Goal: Information Seeking & Learning: Check status

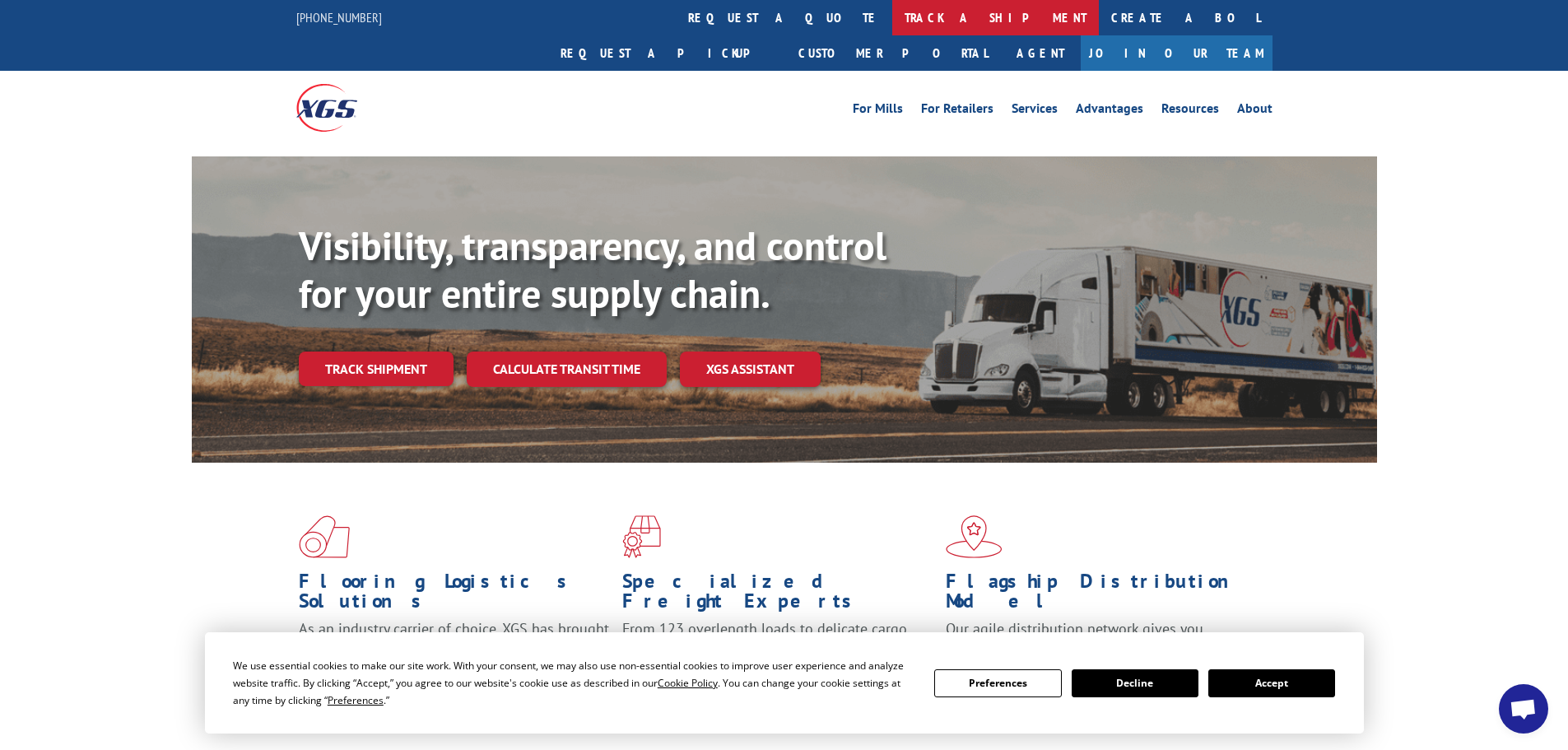
click at [892, 19] on link "track a shipment" at bounding box center [995, 17] width 207 height 35
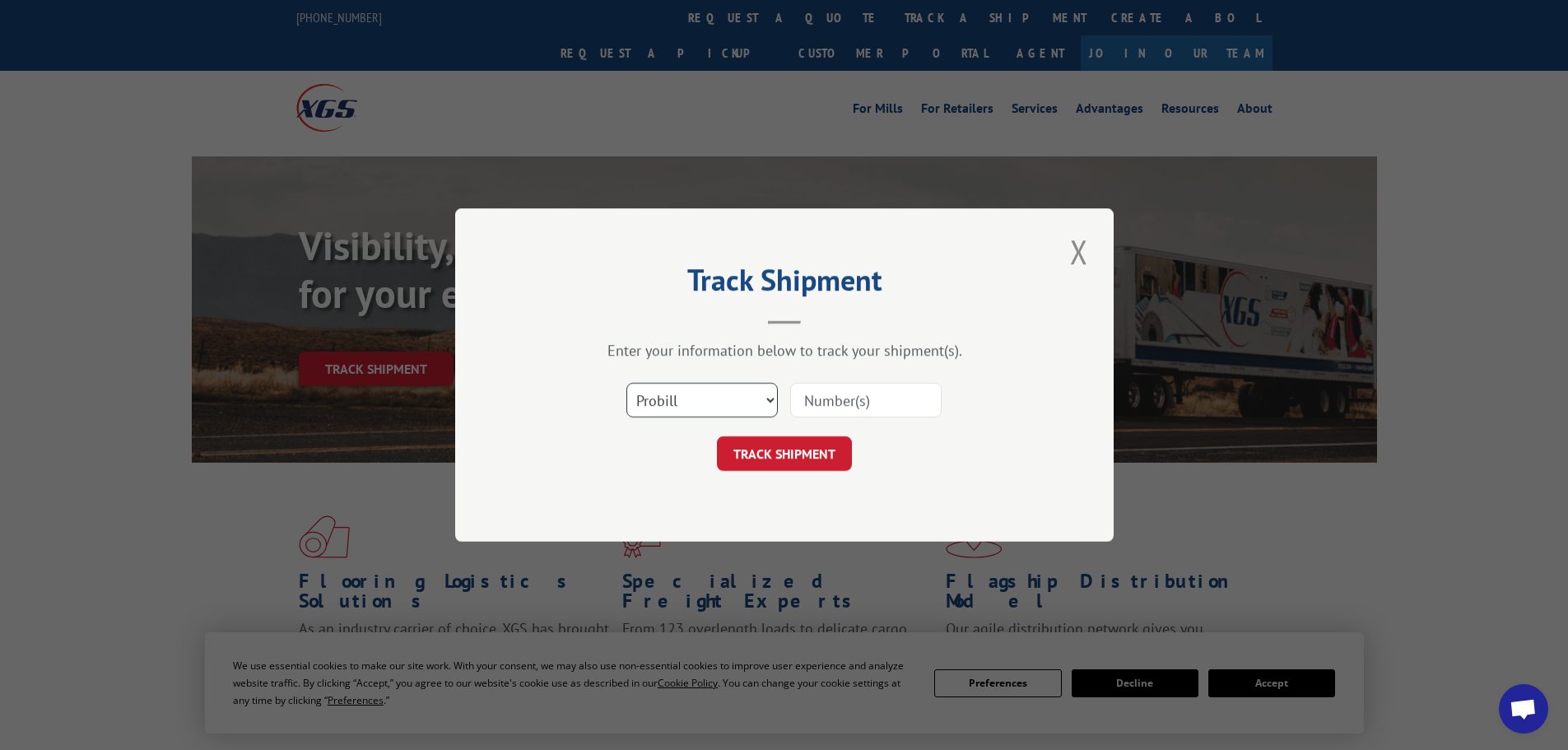
click at [702, 402] on select "Select category... Probill BOL PO" at bounding box center [702, 400] width 152 height 35
select select "bol"
click at [626, 383] on select "Select category... Probill BOL PO" at bounding box center [702, 400] width 152 height 35
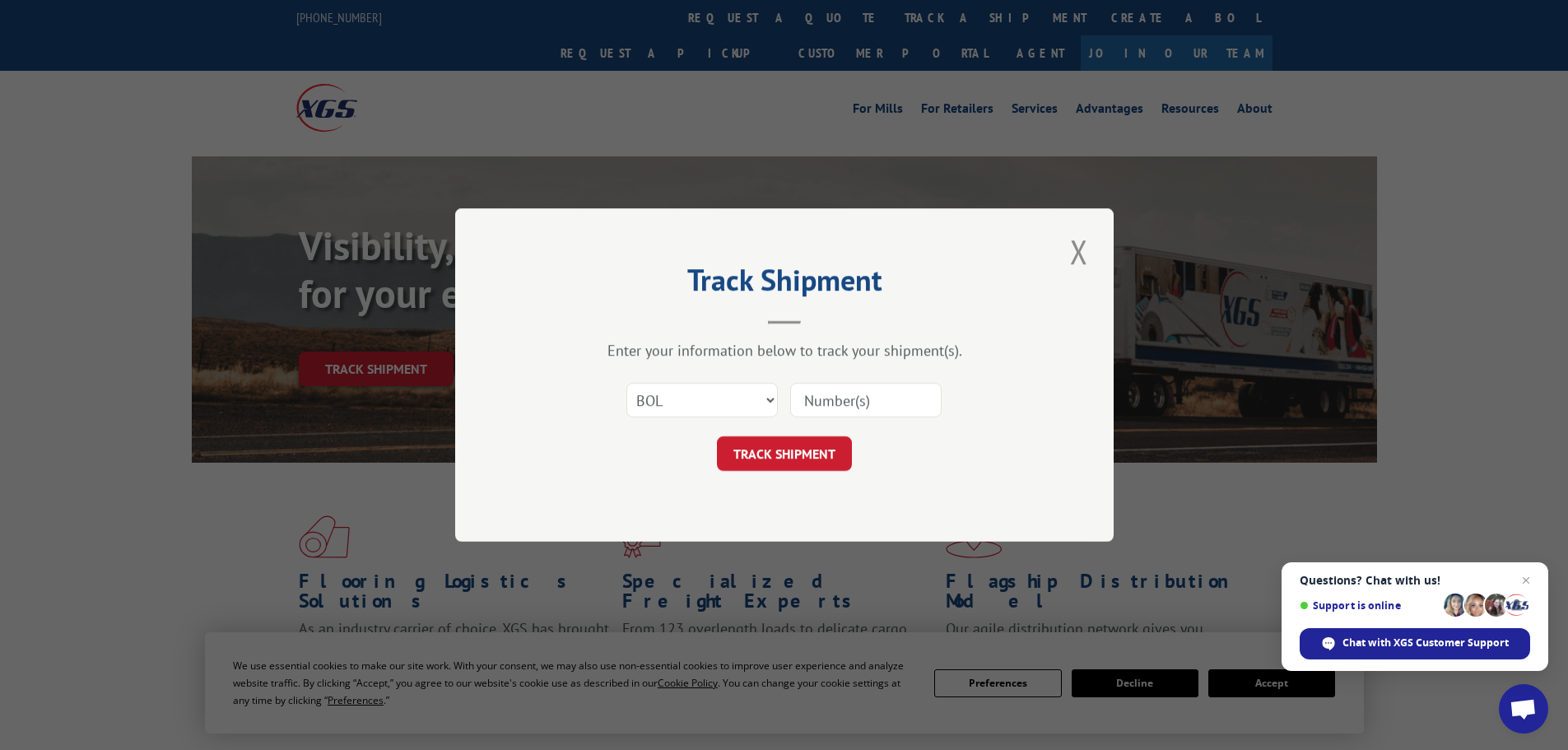
click at [811, 397] on input at bounding box center [865, 400] width 152 height 35
paste input "5949960"
type input "5949960"
click at [787, 452] on button "TRACK SHIPMENT" at bounding box center [784, 454] width 135 height 35
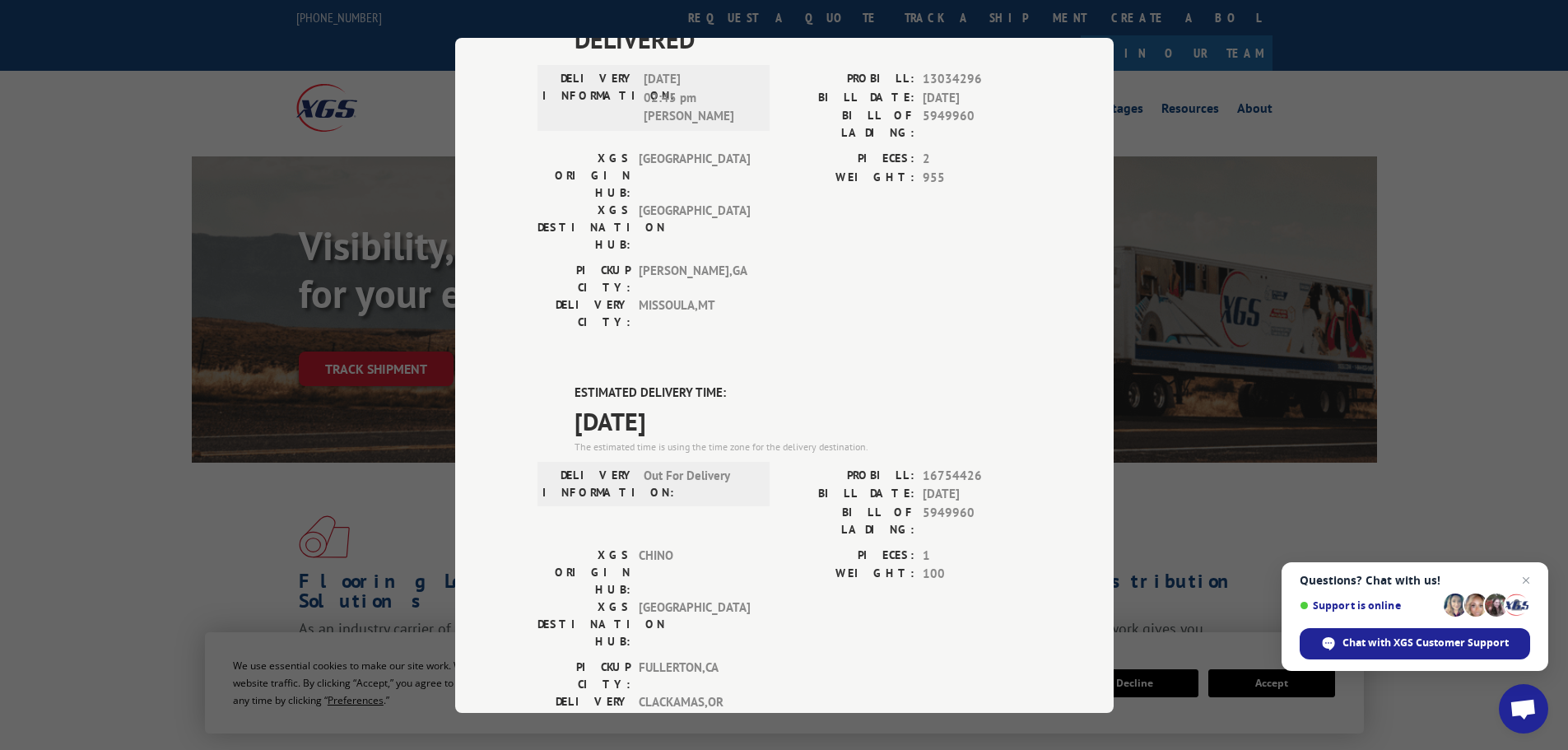
scroll to position [165, 0]
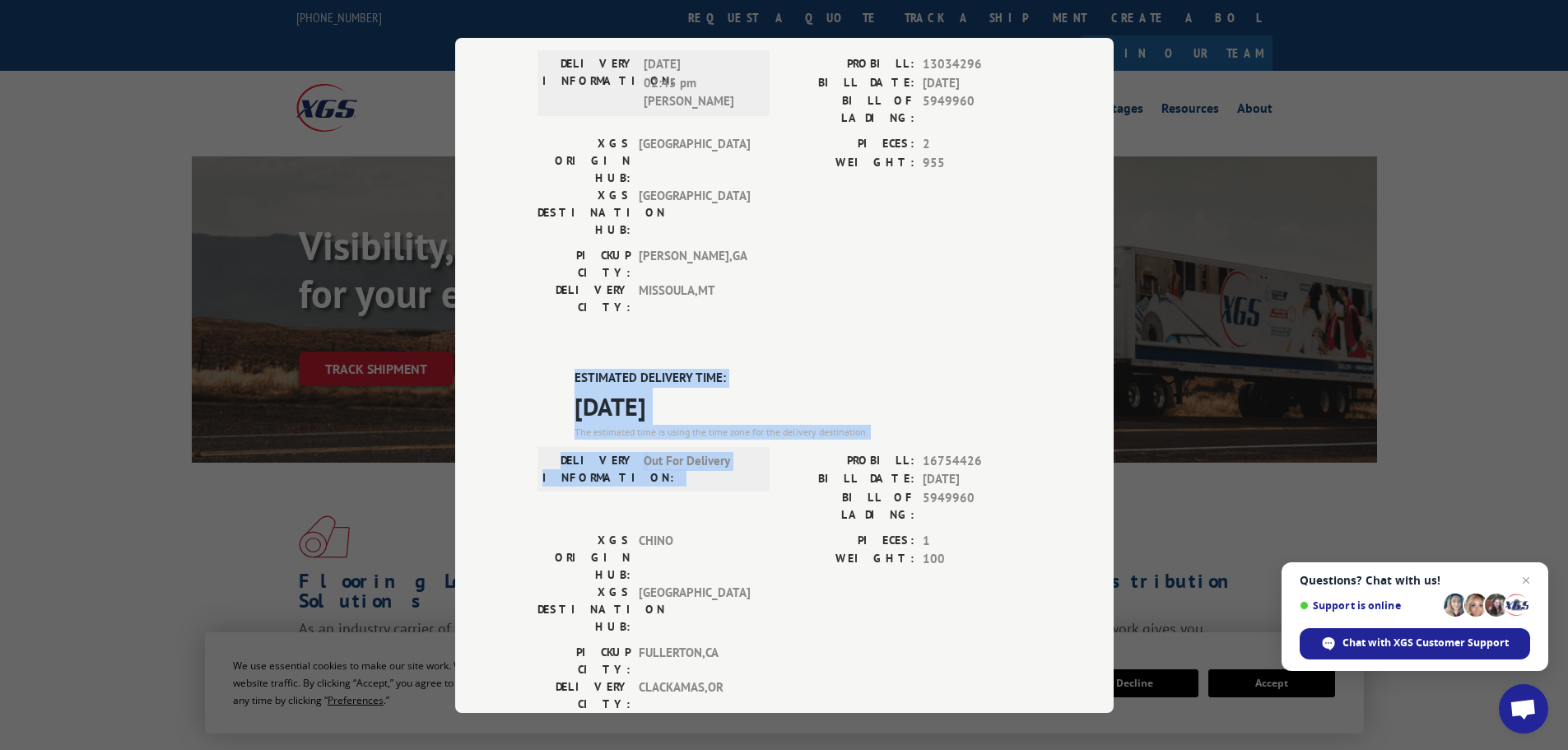
drag, startPoint x: 567, startPoint y: 281, endPoint x: 807, endPoint y: 375, distance: 257.8
click at [807, 375] on div "ESTIMATED DELIVERY TIME: 08/11/2025 The estimated time is using the time zone f…" at bounding box center [784, 664] width 494 height 592
copy div "ESTIMATED DELIVERY TIME: 08/11/2025 The estimated time is using the time zone f…"
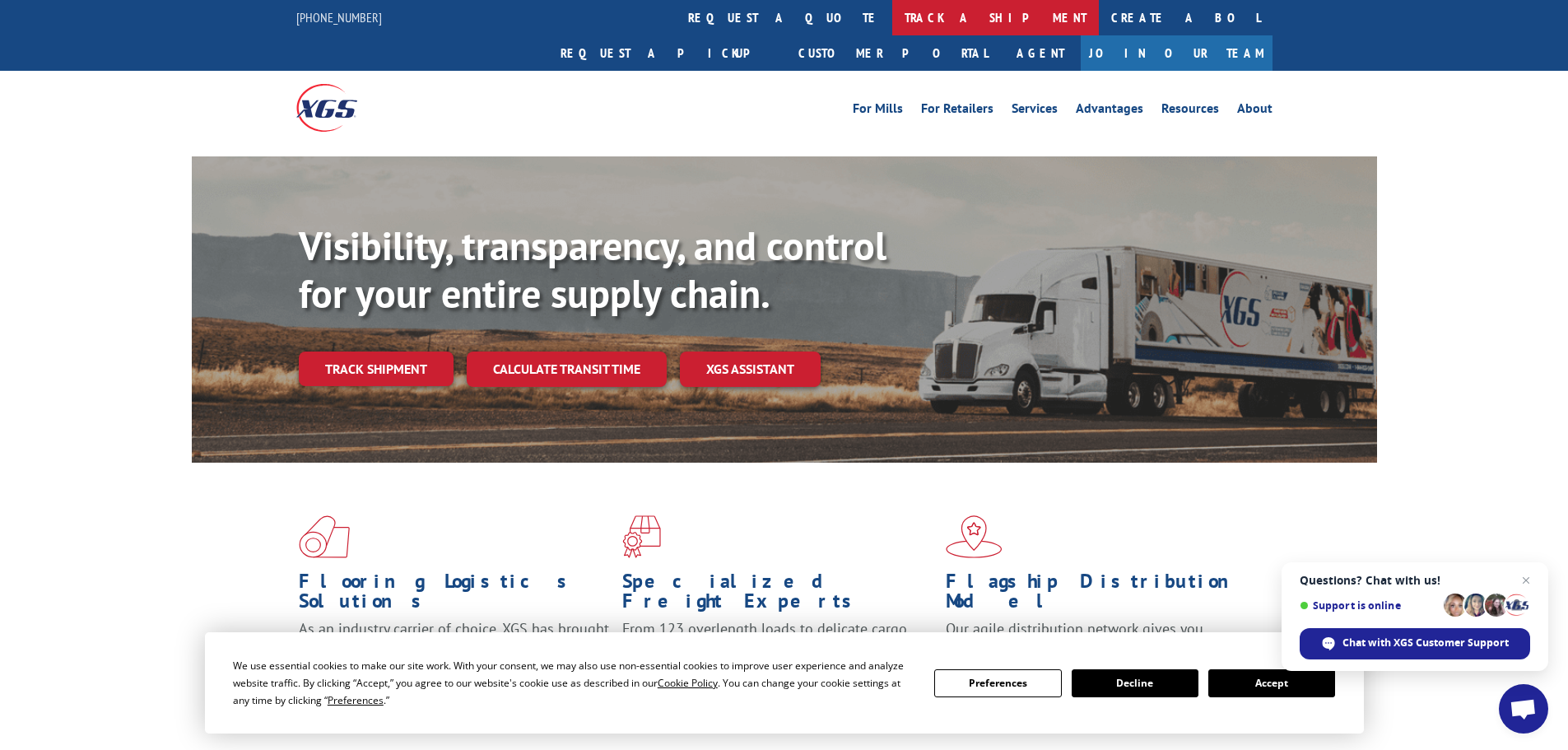
click at [892, 14] on link "track a shipment" at bounding box center [995, 17] width 207 height 35
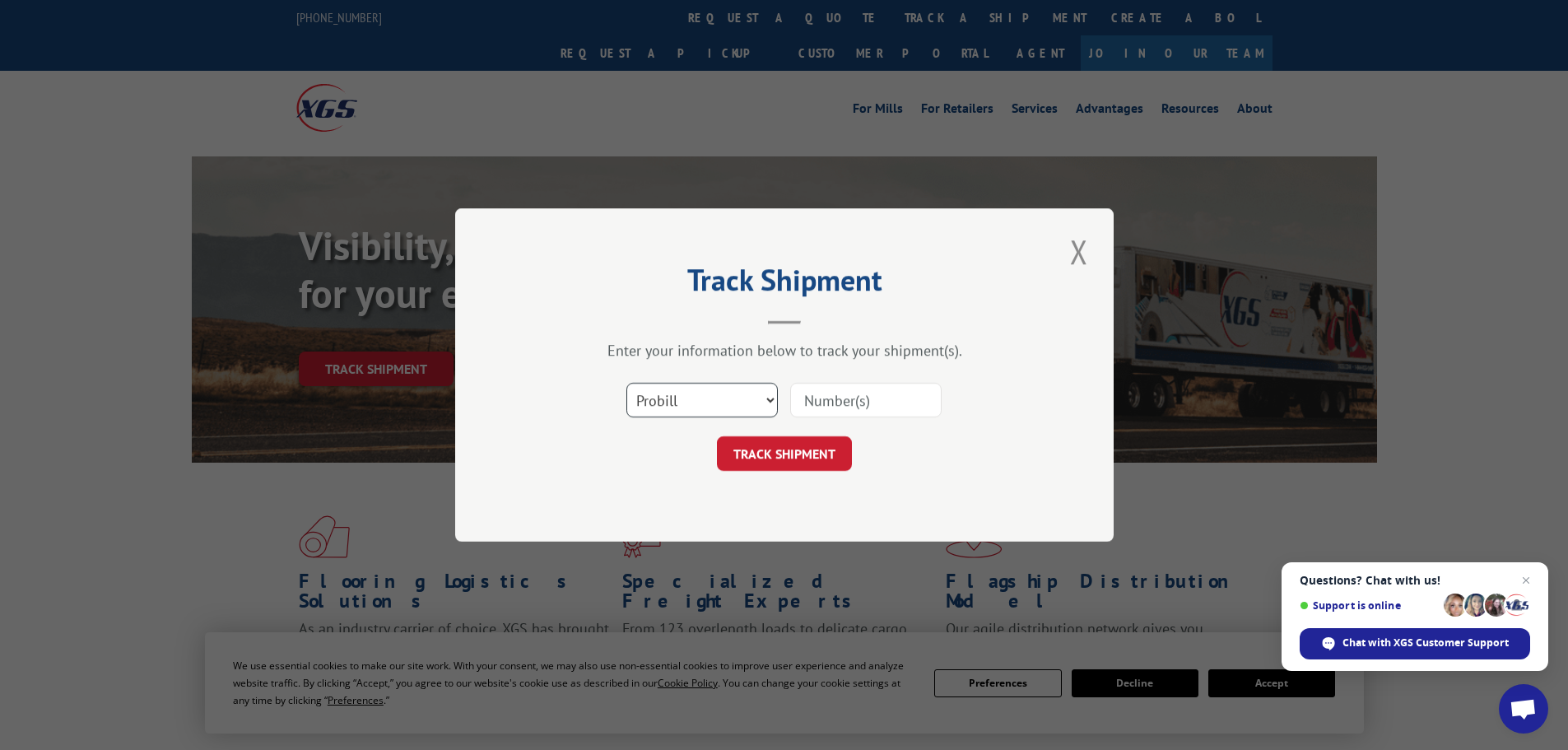
click at [709, 406] on select "Select category... Probill BOL PO" at bounding box center [702, 400] width 152 height 35
select select "bol"
click at [626, 383] on select "Select category... Probill BOL PO" at bounding box center [702, 400] width 152 height 35
click at [843, 395] on input at bounding box center [865, 400] width 152 height 35
paste input "5958352"
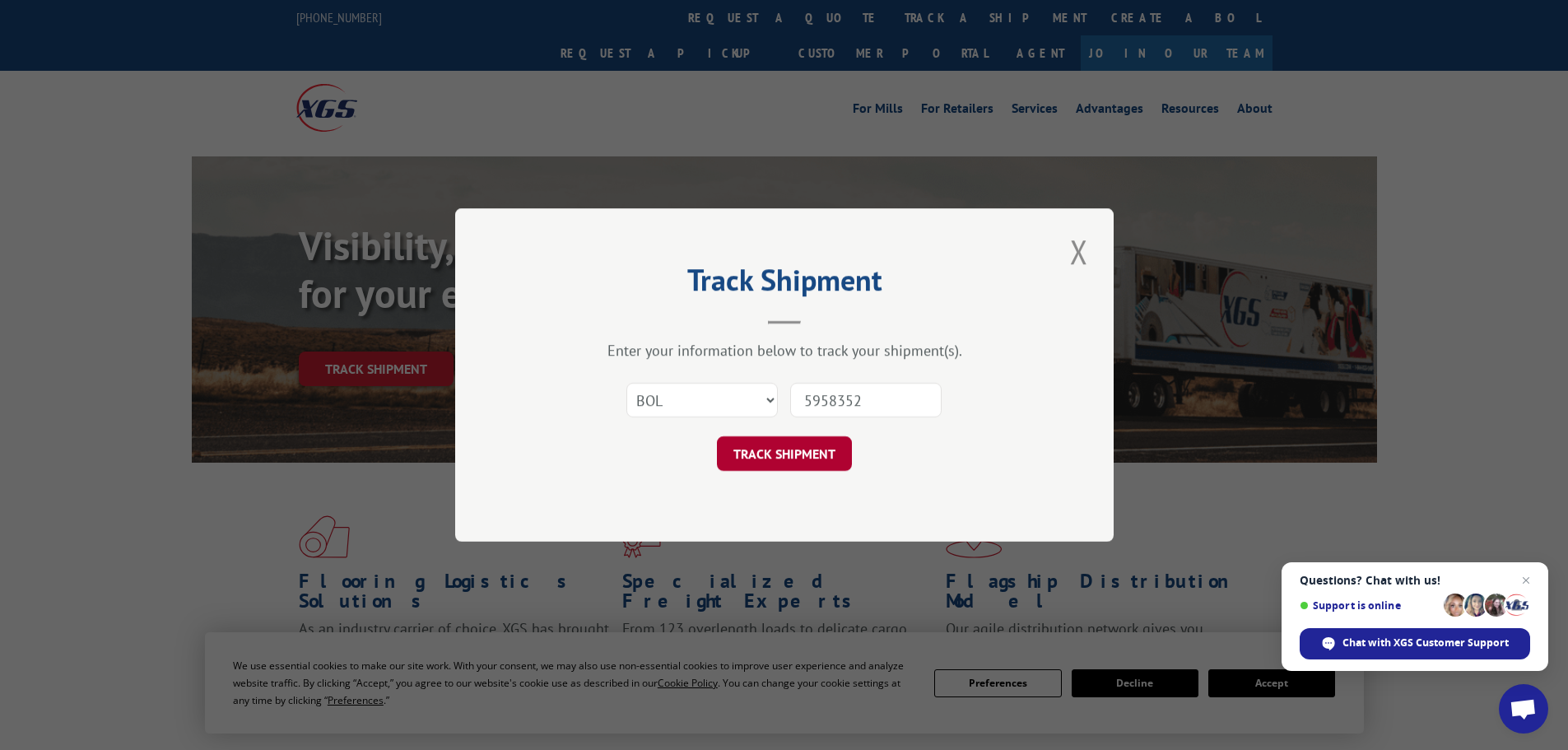
type input "5958352"
click at [805, 453] on button "TRACK SHIPMENT" at bounding box center [784, 454] width 135 height 35
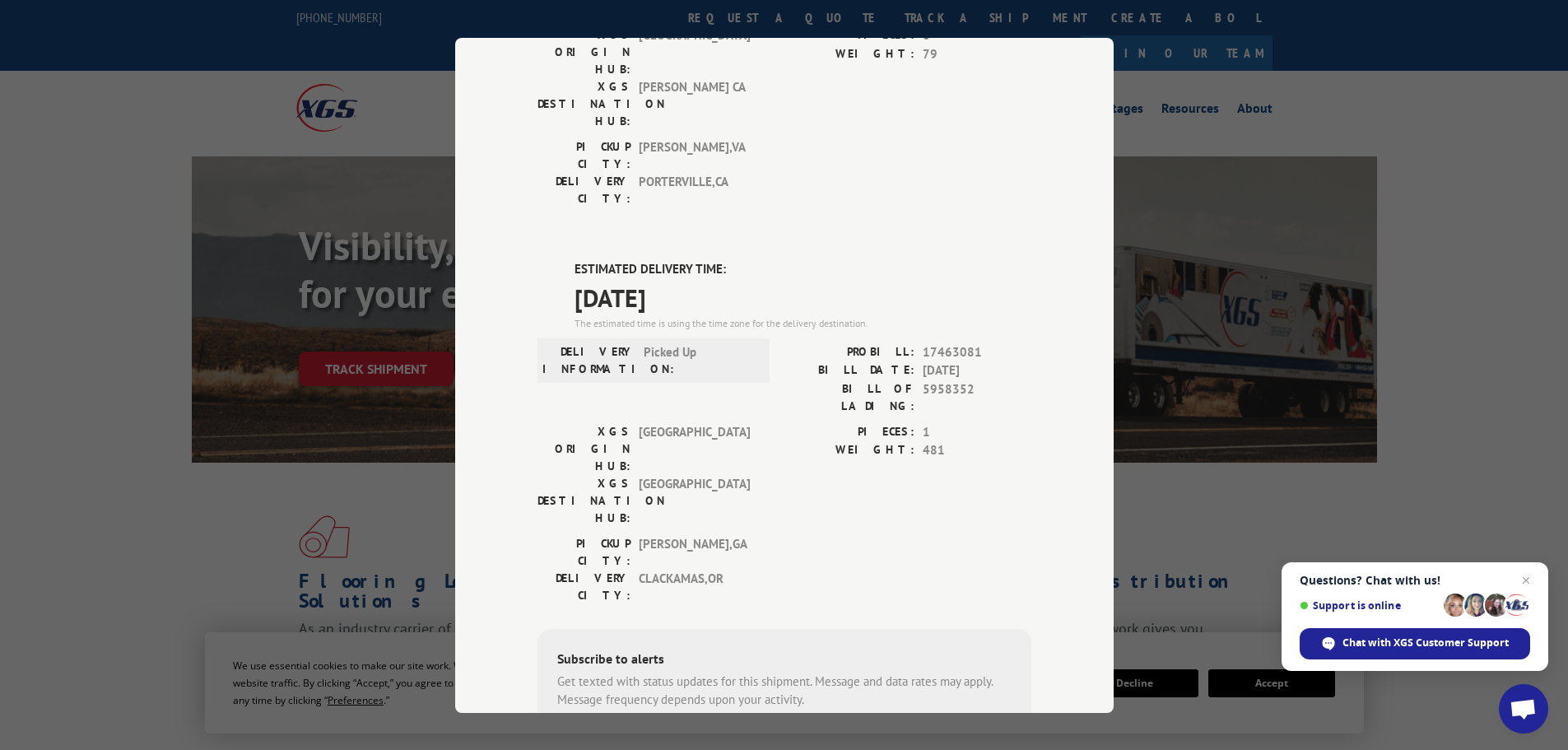
scroll to position [329, 0]
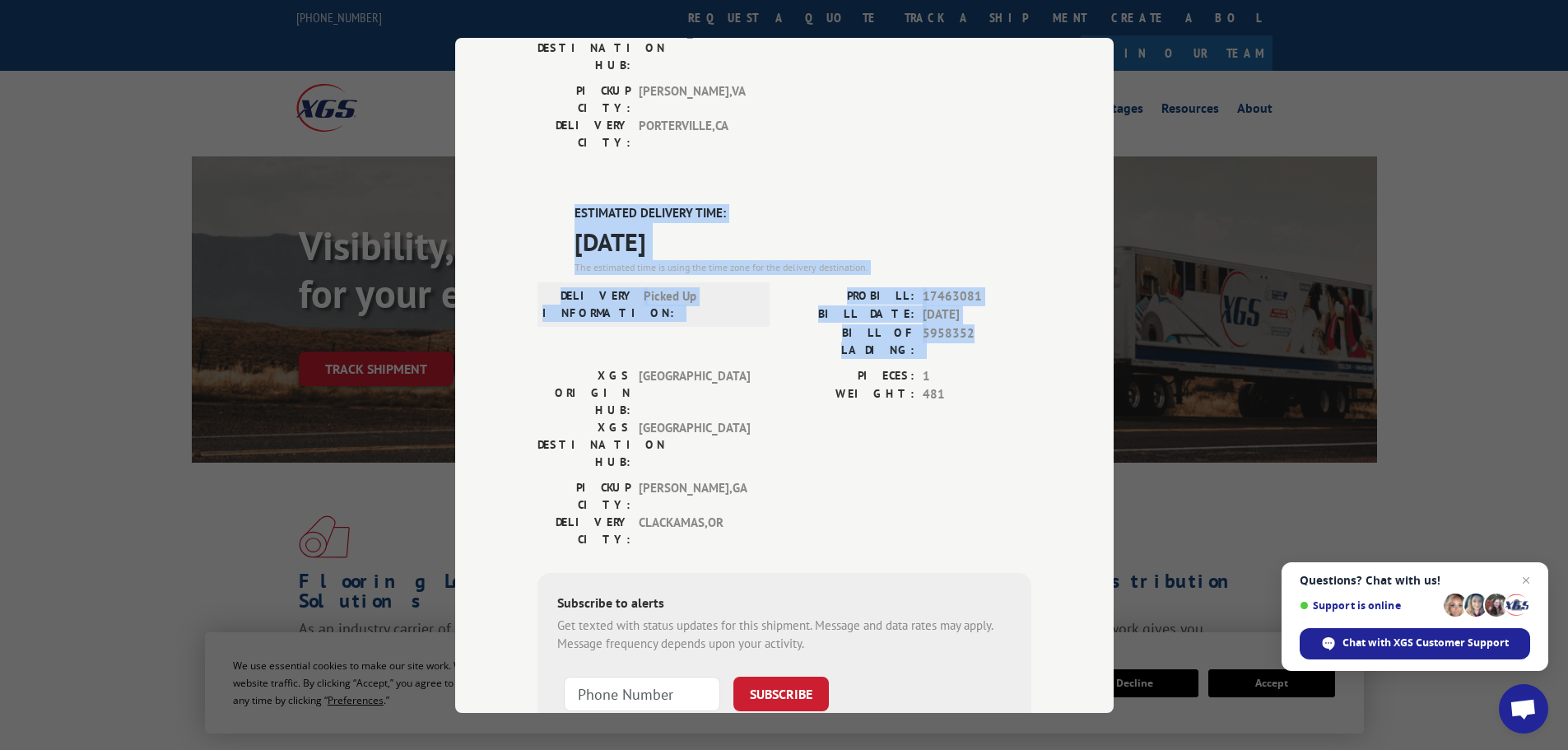
drag, startPoint x: 567, startPoint y: 114, endPoint x: 1013, endPoint y: 232, distance: 461.3
click at [1013, 232] on div "ESTIMATED DELIVERY TIME: [DATE] The estimated time is using the time zone for t…" at bounding box center [784, 500] width 494 height 592
copy div "ESTIMATED DELIVERY TIME: [DATE] The estimated time is using the time zone for t…"
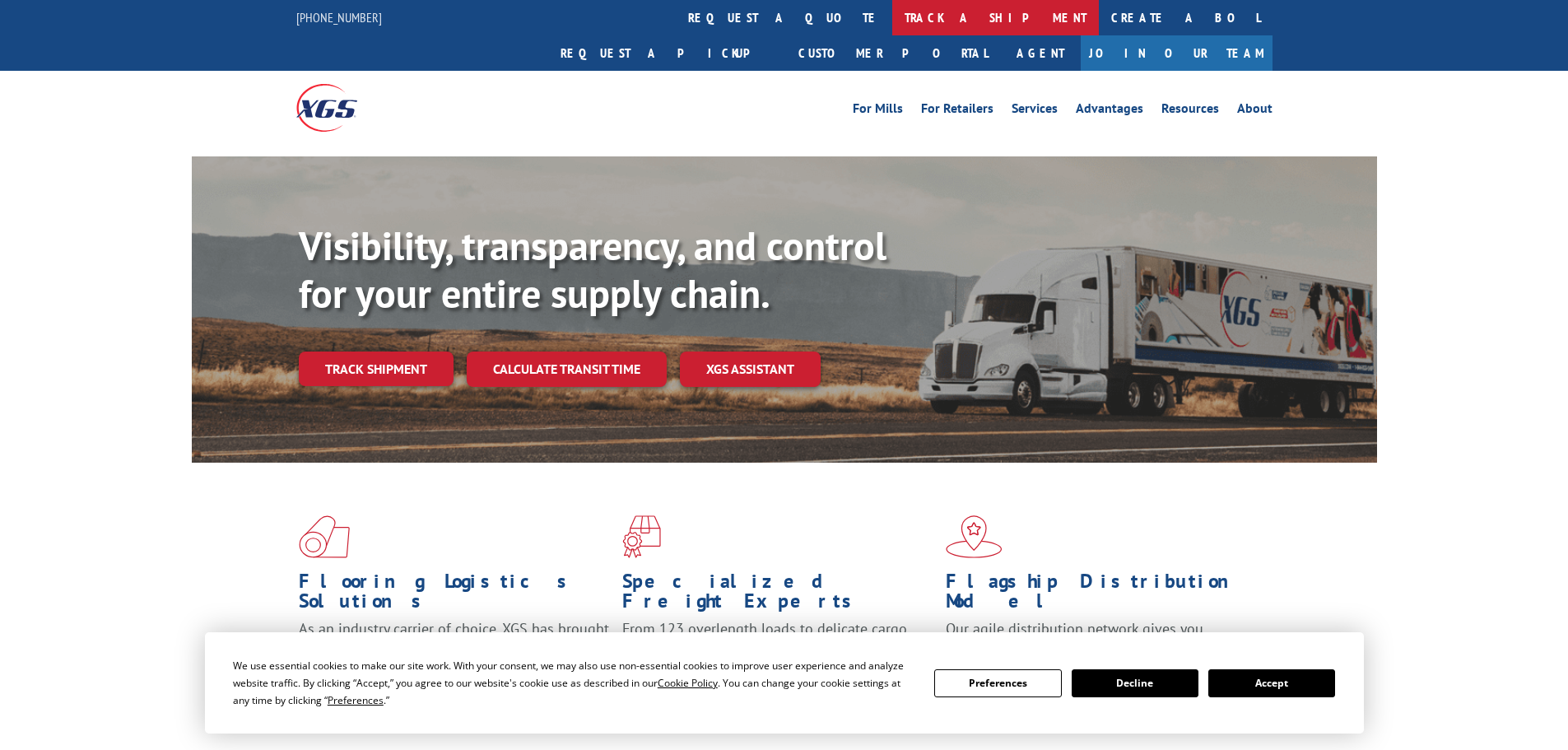
click at [892, 19] on link "track a shipment" at bounding box center [995, 17] width 207 height 35
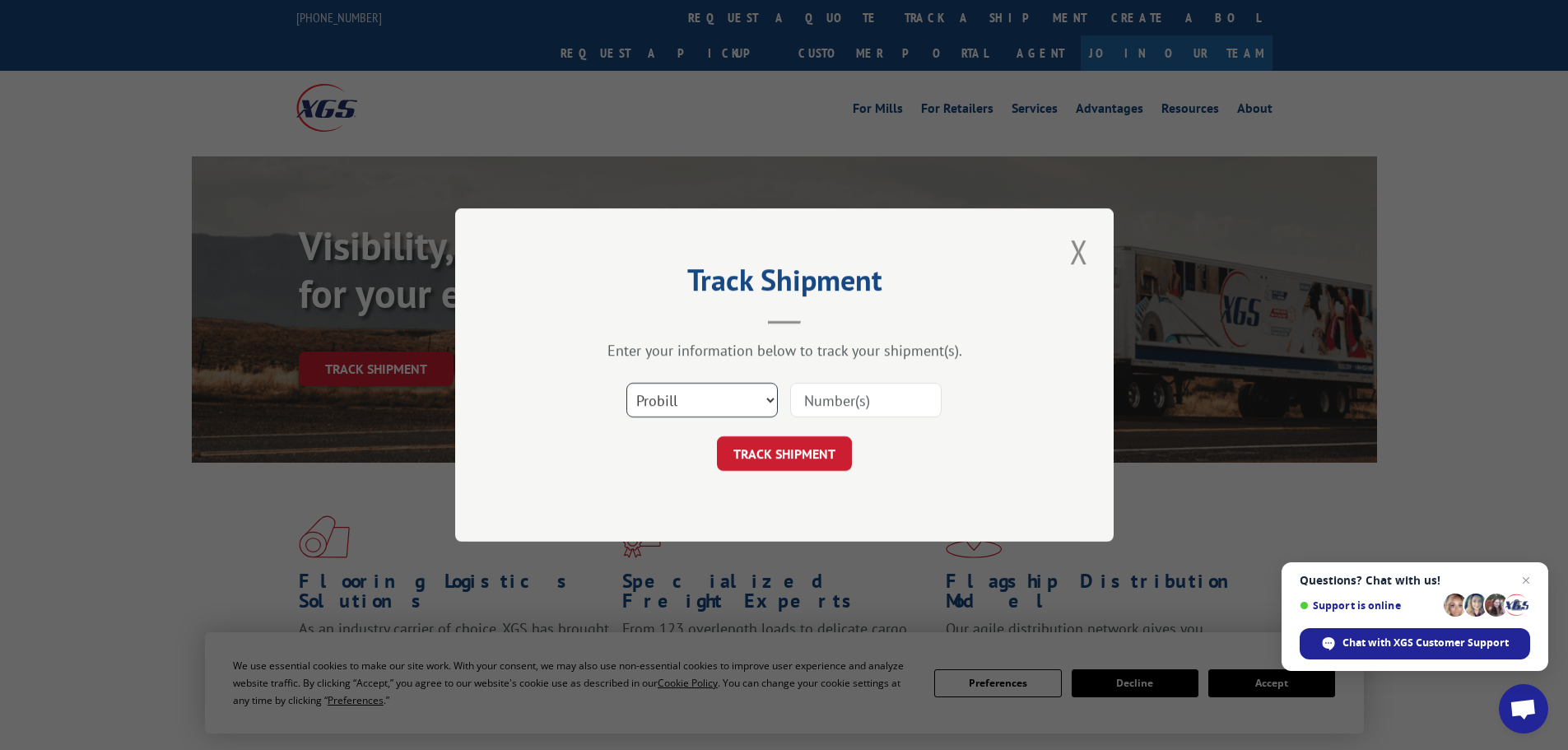
click at [698, 403] on select "Select category... Probill BOL PO" at bounding box center [702, 400] width 152 height 35
select select "bol"
click at [626, 383] on select "Select category... Probill BOL PO" at bounding box center [702, 400] width 152 height 35
click at [852, 410] on input at bounding box center [865, 400] width 152 height 35
paste input "4865072"
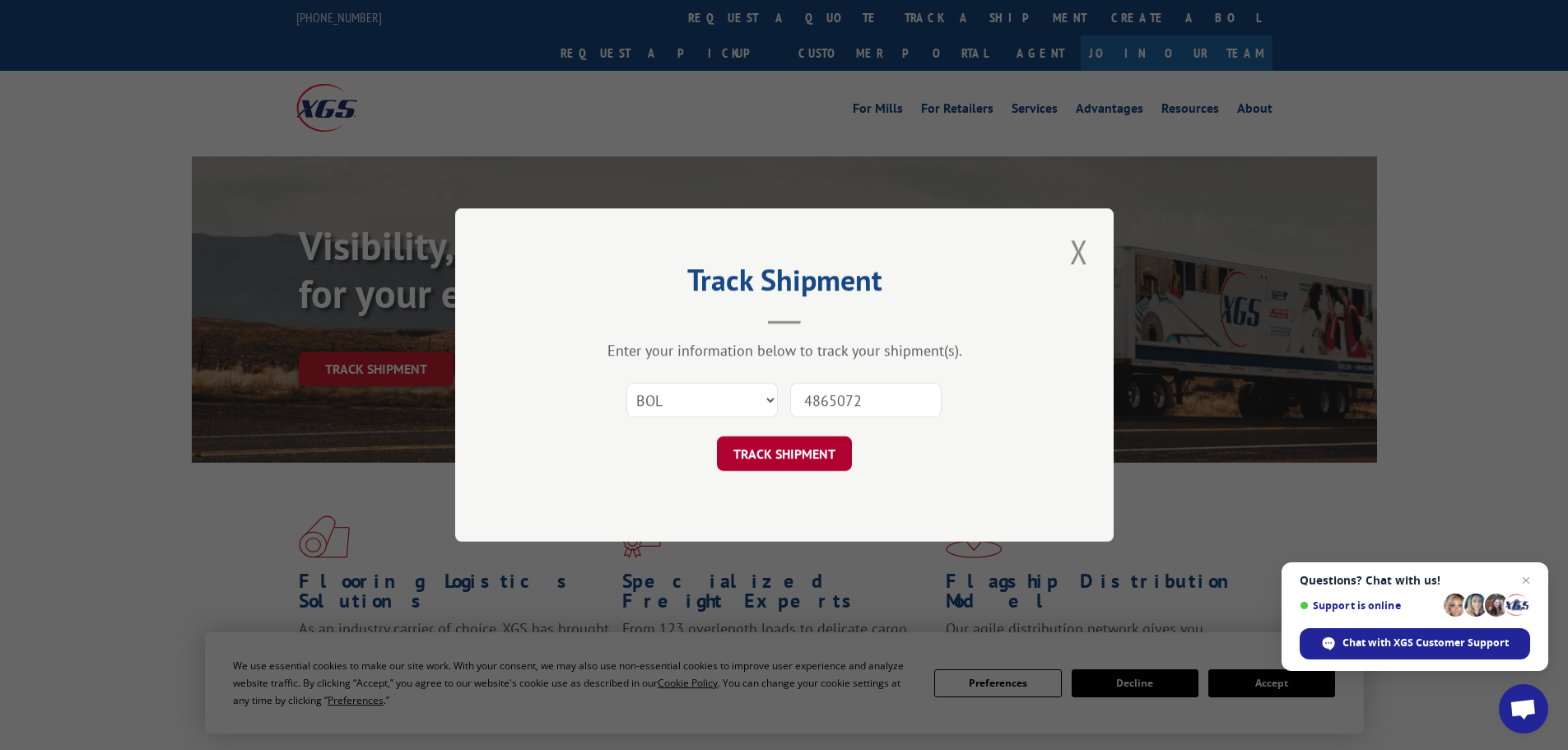
type input "4865072"
click at [778, 457] on button "TRACK SHIPMENT" at bounding box center [784, 454] width 135 height 35
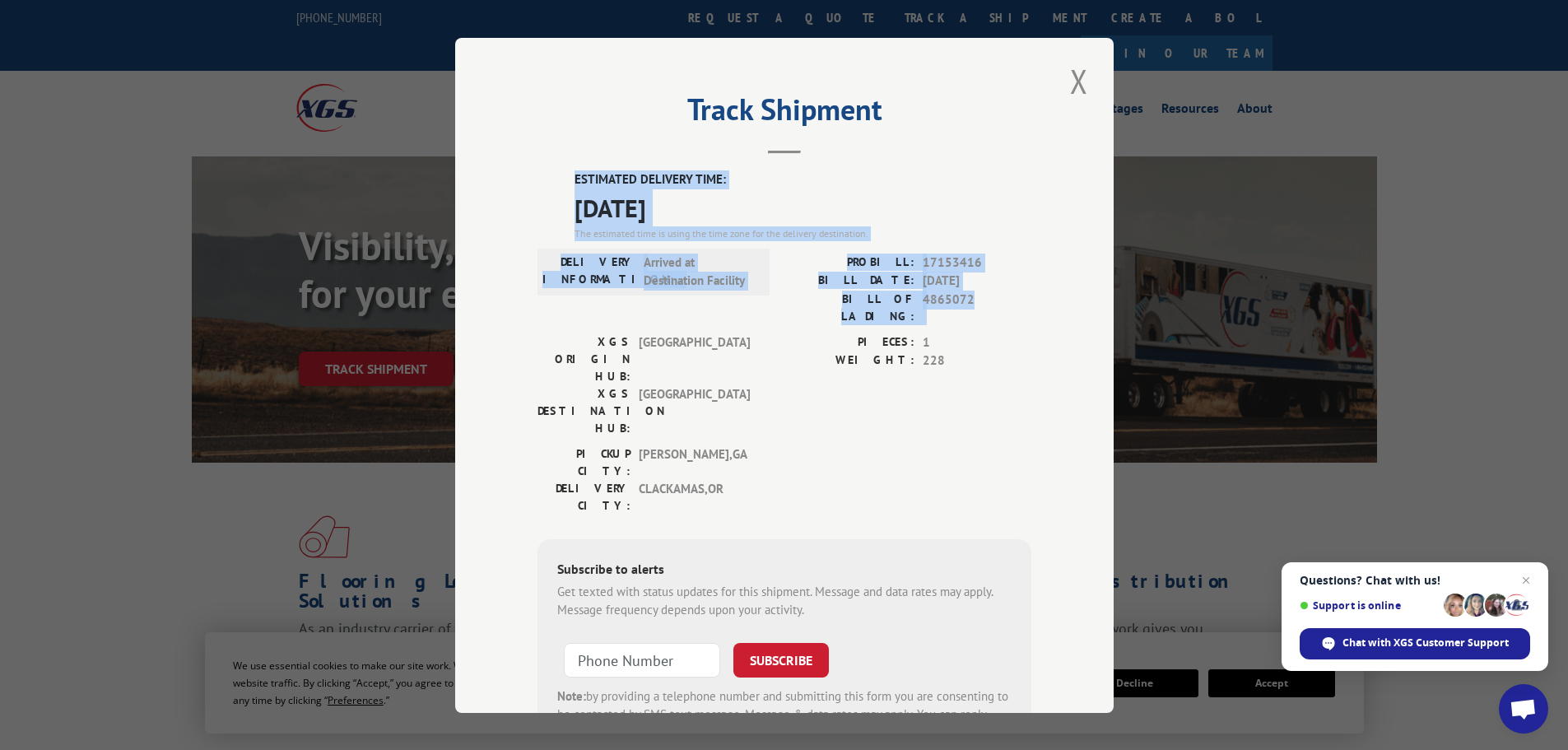
drag, startPoint x: 567, startPoint y: 171, endPoint x: 981, endPoint y: 298, distance: 433.0
click at [981, 298] on div "ESTIMATED DELIVERY TIME: 08/14/2025 The estimated time is using the time zone f…" at bounding box center [784, 466] width 494 height 592
copy div "ESTIMATED DELIVERY TIME: 08/14/2025 The estimated time is using the time zone f…"
